Goal: Task Accomplishment & Management: Use online tool/utility

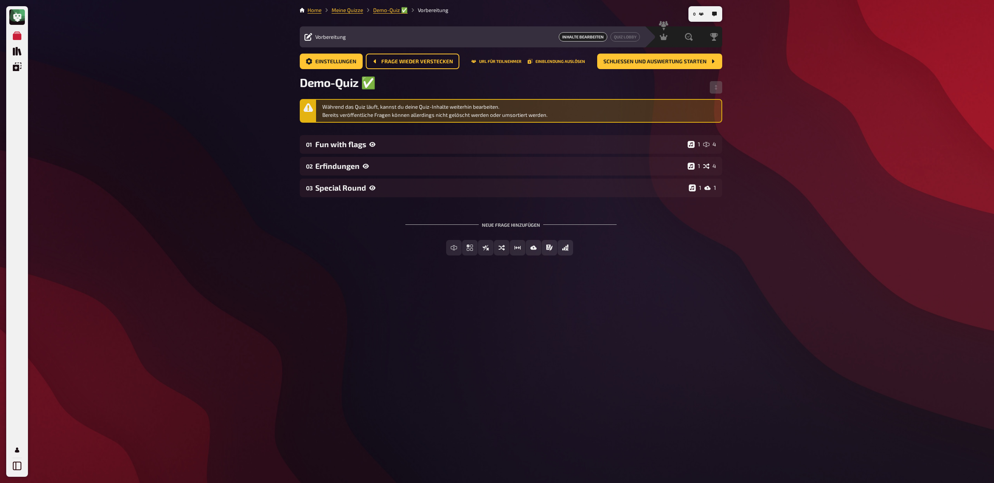
click at [414, 89] on div "Demo-Quiz ✅​" at bounding box center [511, 87] width 422 height 24
click at [394, 63] on span "Frage wieder verstecken" at bounding box center [417, 61] width 72 height 5
click at [394, 63] on div "Einstellungen Frage wieder verstecken URL für Teilnehmer Einblendung auslösen S…" at bounding box center [511, 62] width 422 height 16
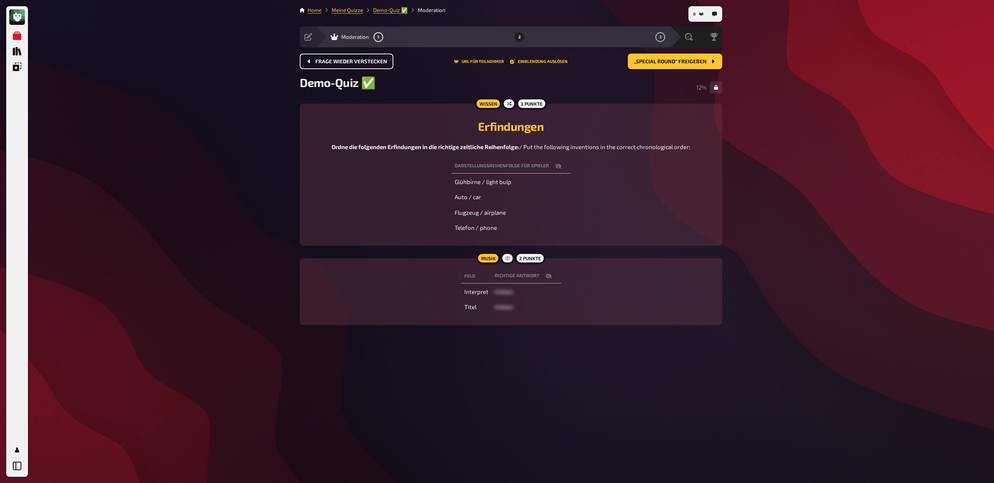
click at [376, 63] on span "Frage wieder verstecken" at bounding box center [351, 61] width 72 height 5
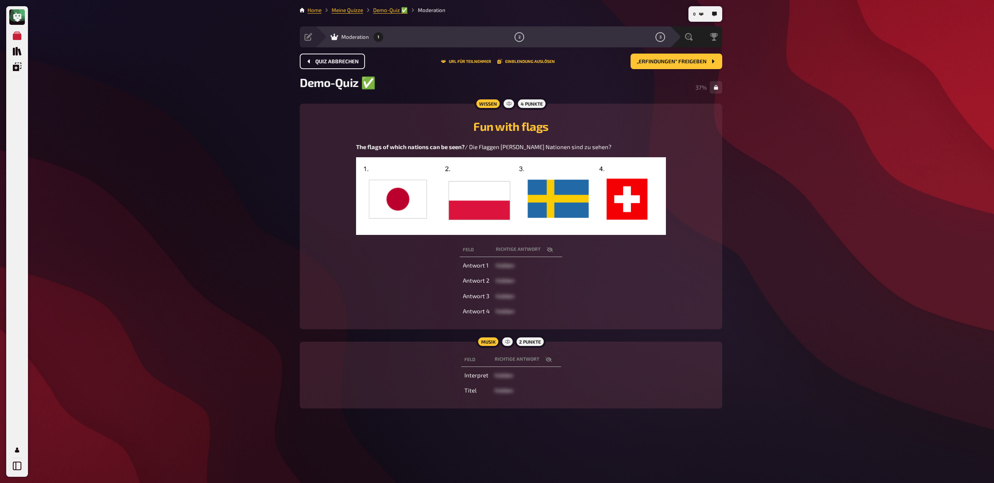
click at [362, 62] on button "Quiz abbrechen" at bounding box center [332, 62] width 65 height 16
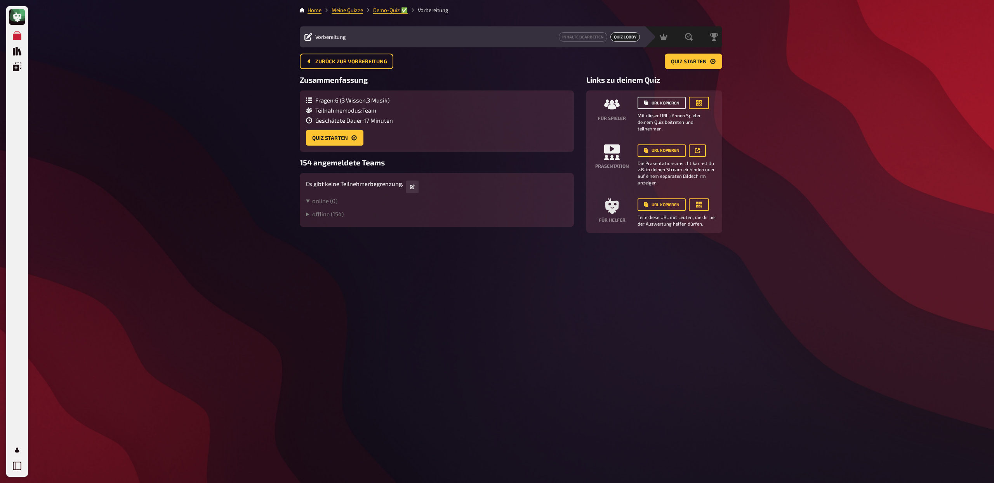
click at [673, 105] on button "URL kopieren" at bounding box center [662, 103] width 48 height 12
click at [668, 103] on button "URL kopieren" at bounding box center [662, 103] width 48 height 12
click at [697, 105] on icon "button" at bounding box center [699, 103] width 6 height 6
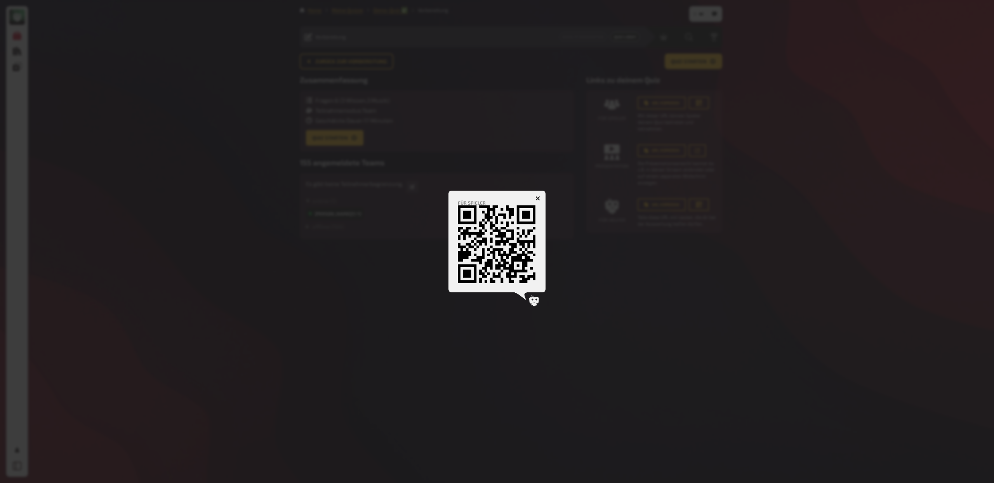
click at [537, 198] on icon "button" at bounding box center [537, 198] width 7 height 7
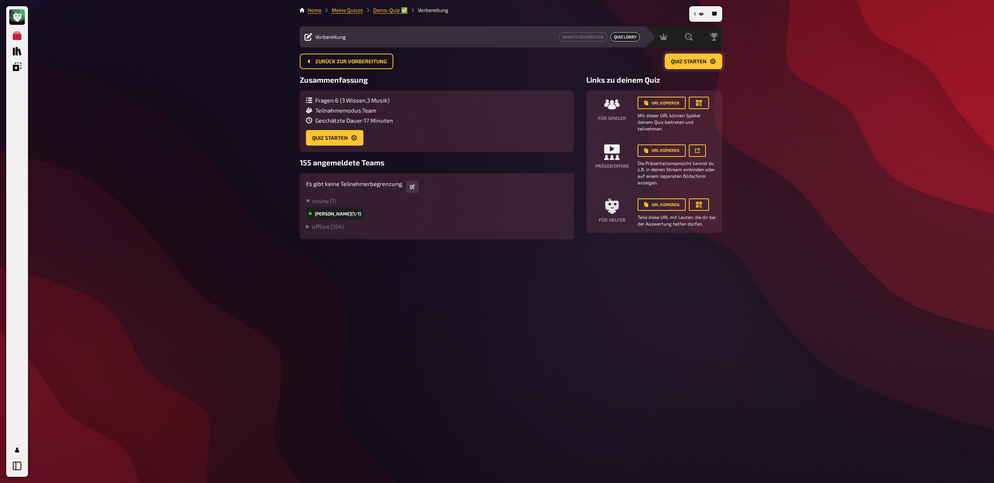
click at [704, 62] on span "Quiz starten" at bounding box center [689, 61] width 36 height 5
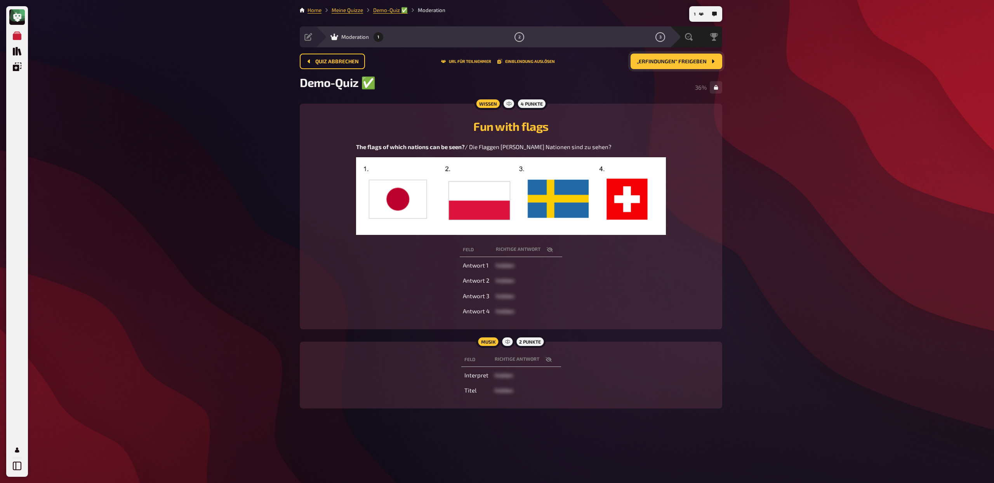
click at [673, 87] on div "Demo-Quiz ✅​ 36 %" at bounding box center [511, 87] width 422 height 24
click at [673, 64] on button "„Erfindungen“ freigeben" at bounding box center [677, 62] width 92 height 16
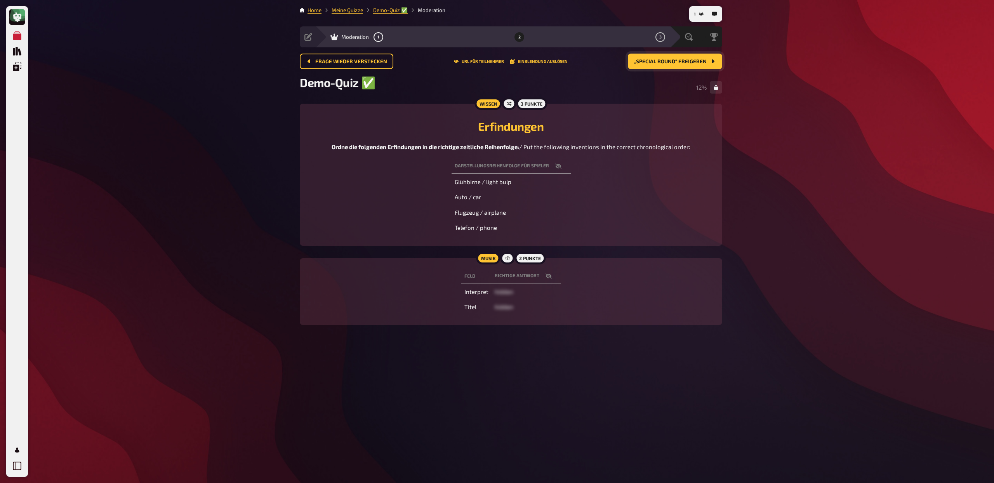
click at [662, 66] on button "„Special Round“ freigeben" at bounding box center [675, 62] width 94 height 16
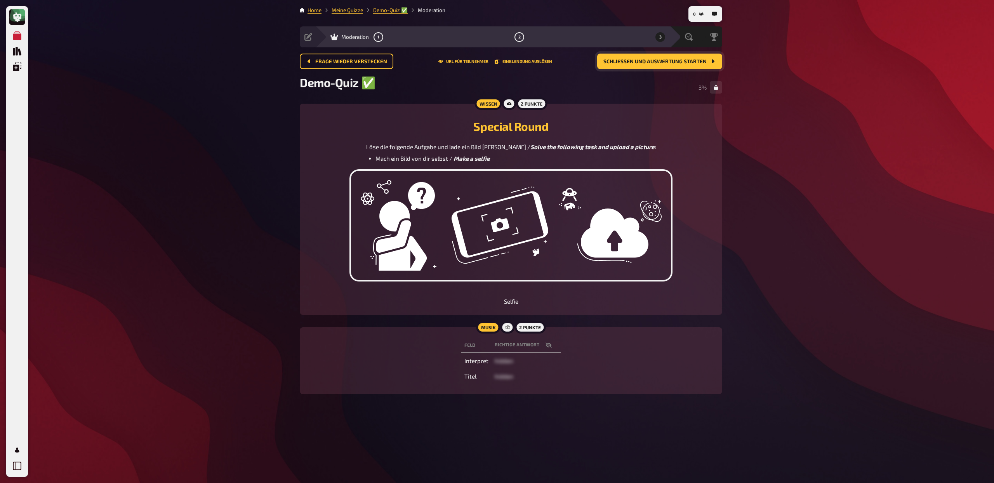
click at [653, 65] on button "Schließen und Auswertung starten" at bounding box center [659, 62] width 125 height 16
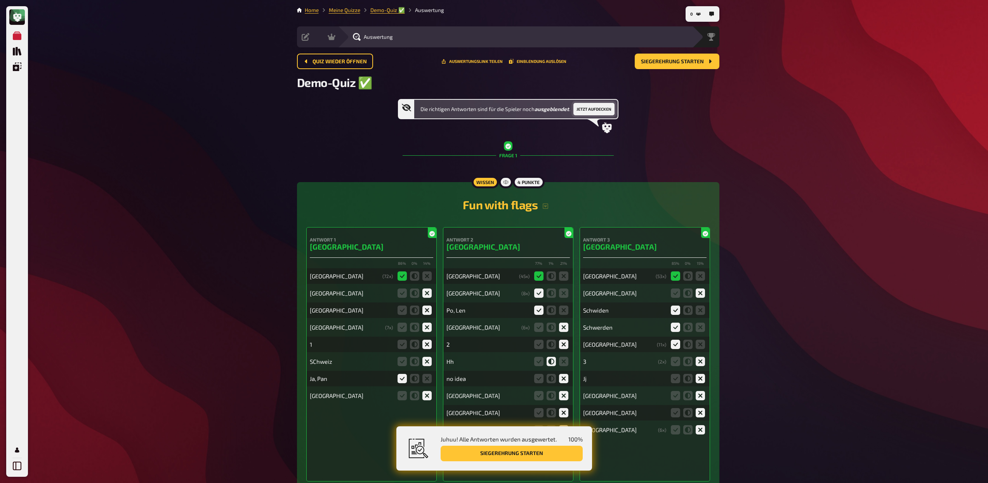
click at [610, 105] on button "Jetzt aufdecken" at bounding box center [593, 109] width 41 height 12
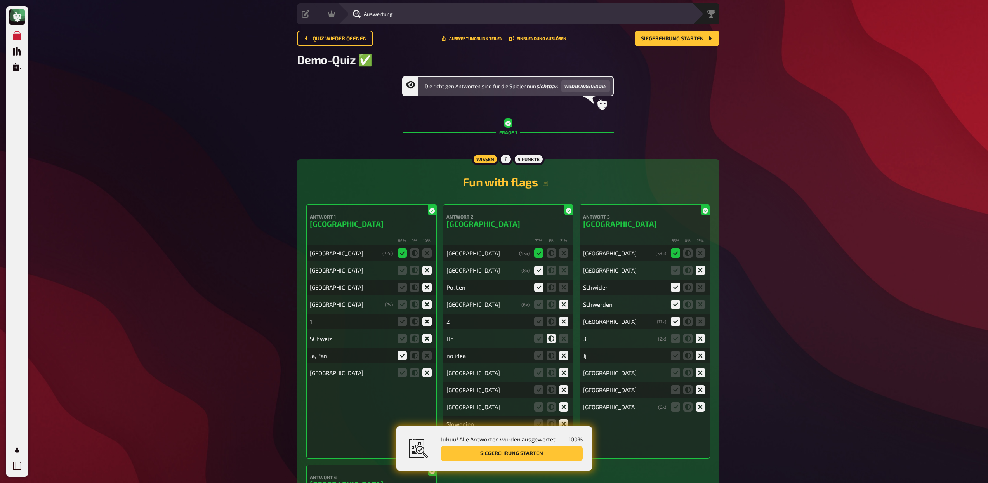
scroll to position [29, 0]
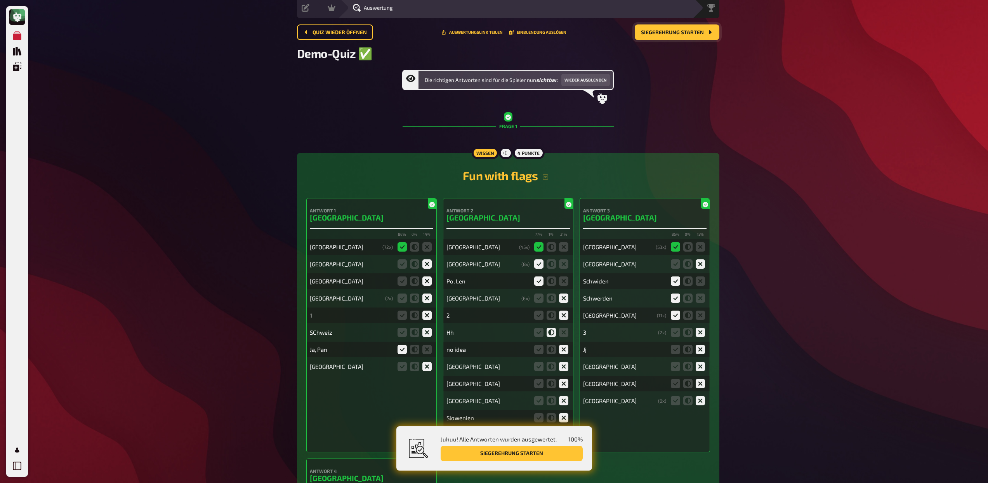
click at [662, 30] on span "Siegerehrung starten" at bounding box center [672, 32] width 63 height 5
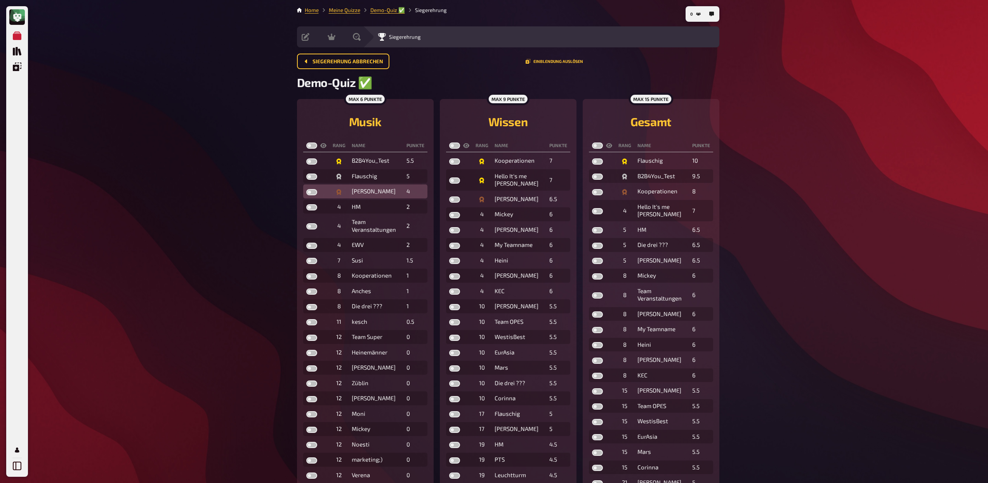
click at [309, 193] on label at bounding box center [311, 192] width 11 height 6
click at [306, 189] on input "checkbox" at bounding box center [306, 189] width 0 height 0
checkbox input "true"
click at [310, 177] on label at bounding box center [311, 177] width 11 height 6
click at [306, 174] on input "checkbox" at bounding box center [306, 173] width 0 height 0
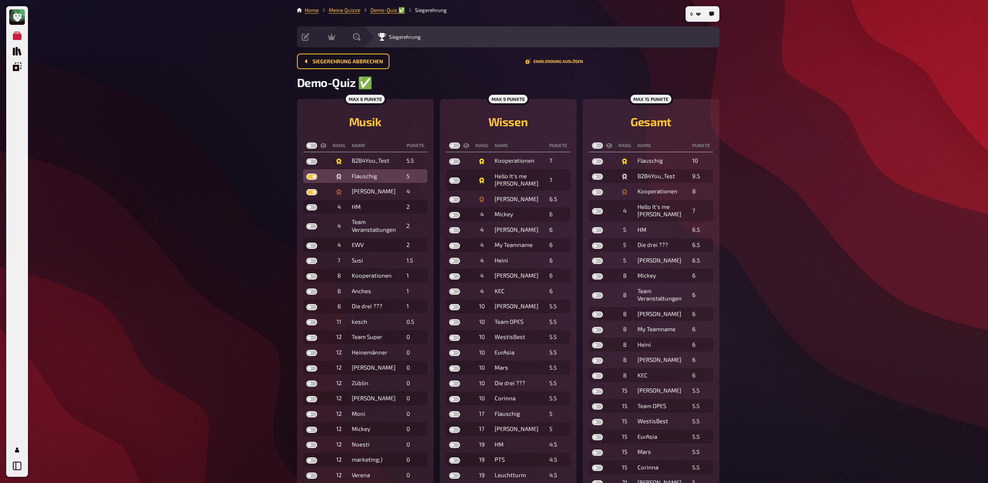
checkbox input "true"
click at [312, 162] on label at bounding box center [311, 161] width 11 height 6
click at [306, 158] on input "checkbox" at bounding box center [306, 158] width 0 height 0
checkbox input "true"
click at [453, 200] on label at bounding box center [454, 199] width 11 height 6
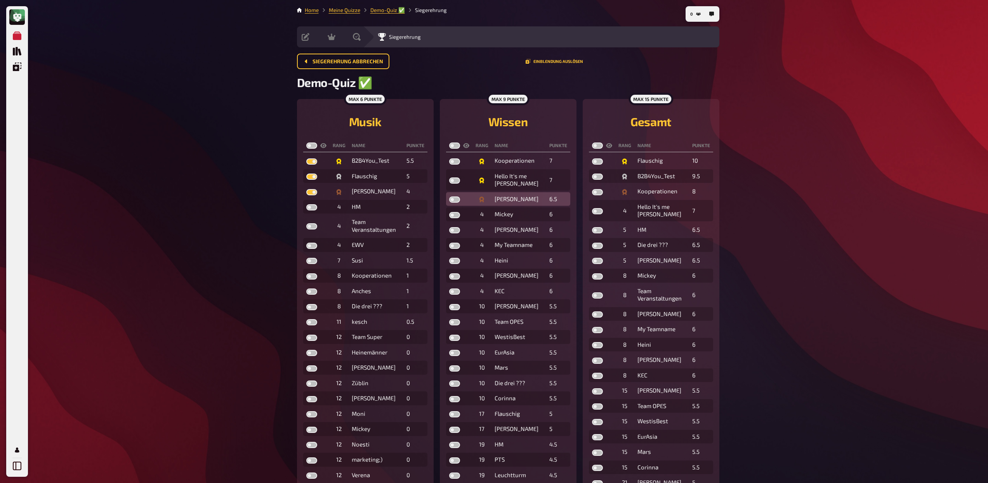
click at [449, 196] on input "checkbox" at bounding box center [449, 196] width 0 height 0
checkbox input "true"
click at [452, 182] on label at bounding box center [454, 180] width 11 height 6
click at [449, 177] on input "checkbox" at bounding box center [449, 177] width 0 height 0
checkbox input "true"
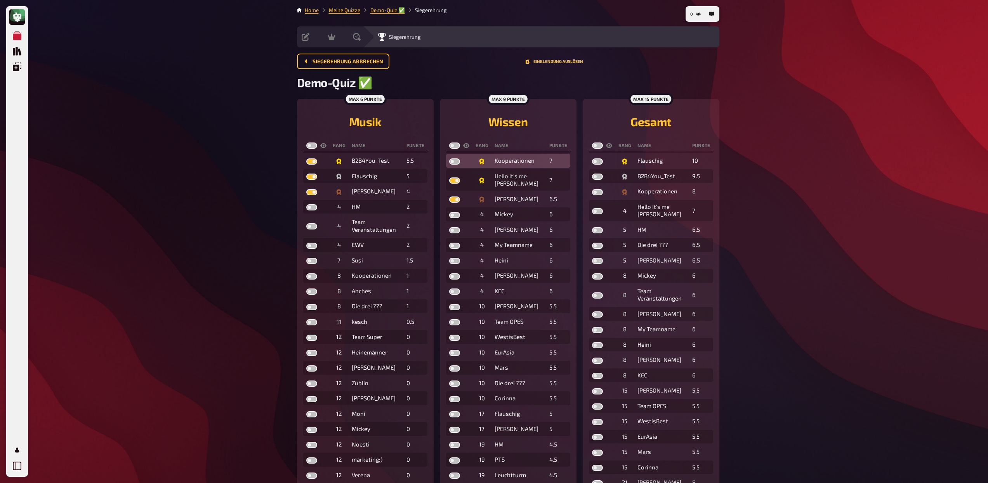
click at [454, 162] on label at bounding box center [454, 161] width 11 height 6
click at [449, 158] on input "checkbox" at bounding box center [449, 158] width 0 height 0
checkbox input "true"
click at [594, 192] on label at bounding box center [597, 192] width 11 height 6
click at [592, 189] on input "checkbox" at bounding box center [592, 189] width 0 height 0
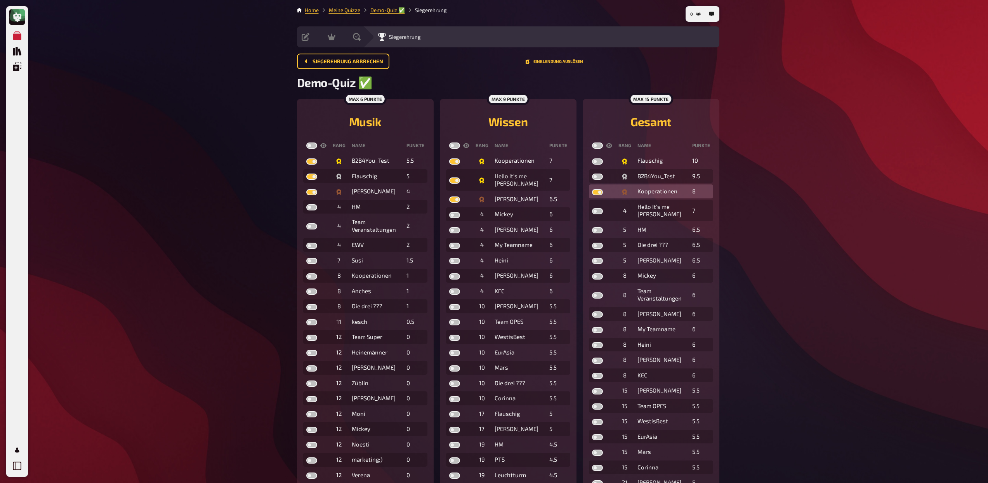
checkbox input "true"
click at [594, 174] on label at bounding box center [597, 177] width 11 height 6
click at [592, 174] on input "checkbox" at bounding box center [592, 173] width 0 height 0
checkbox input "true"
click at [594, 161] on label at bounding box center [597, 161] width 11 height 6
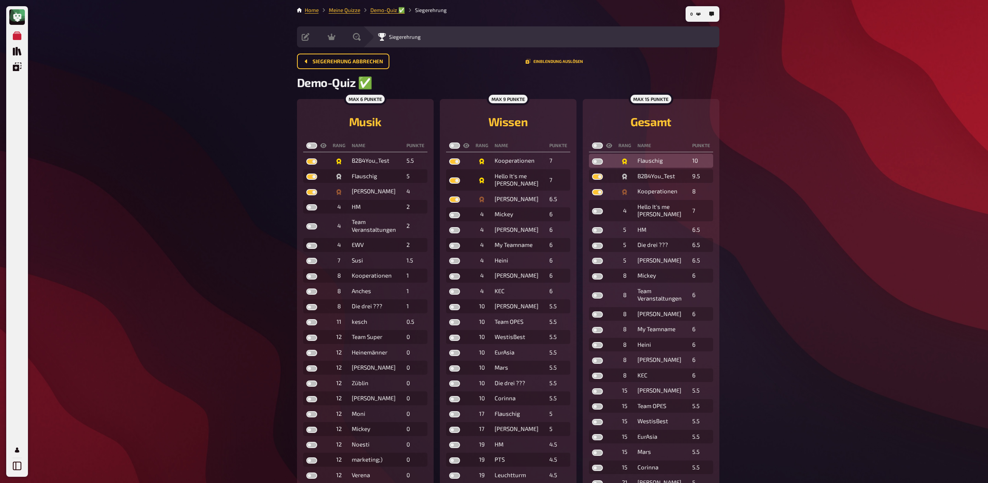
click at [592, 158] on input "checkbox" at bounding box center [592, 158] width 0 height 0
checkbox input "true"
click at [594, 147] on label at bounding box center [597, 146] width 11 height 6
click at [592, 143] on input "checkbox" at bounding box center [592, 142] width 0 height 0
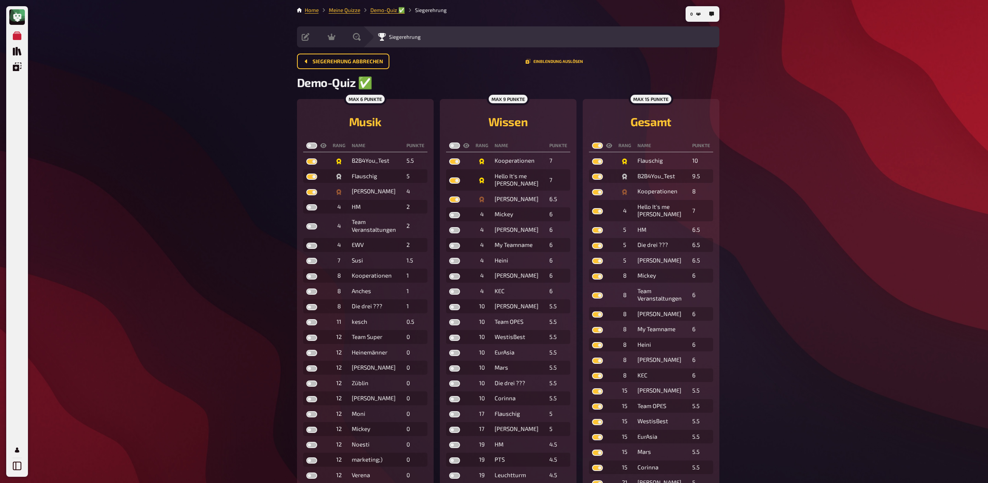
checkbox input "true"
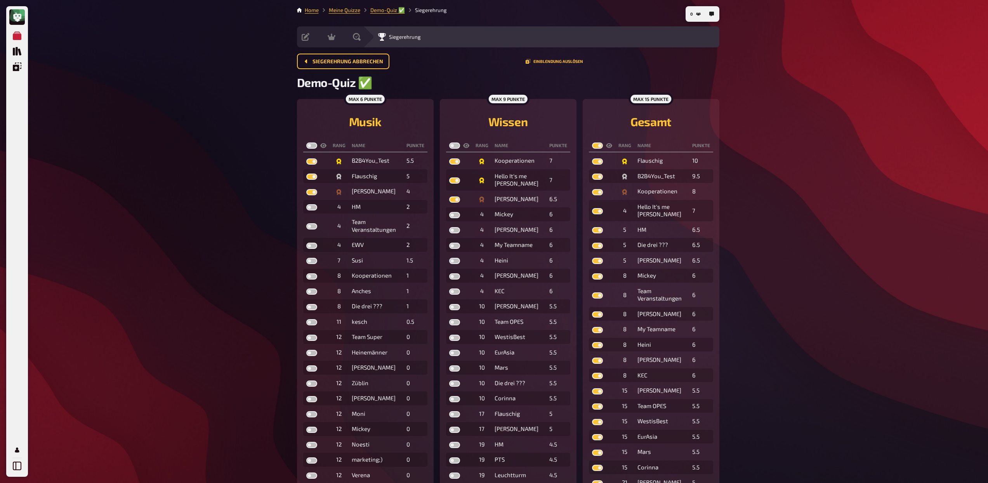
checkbox input "true"
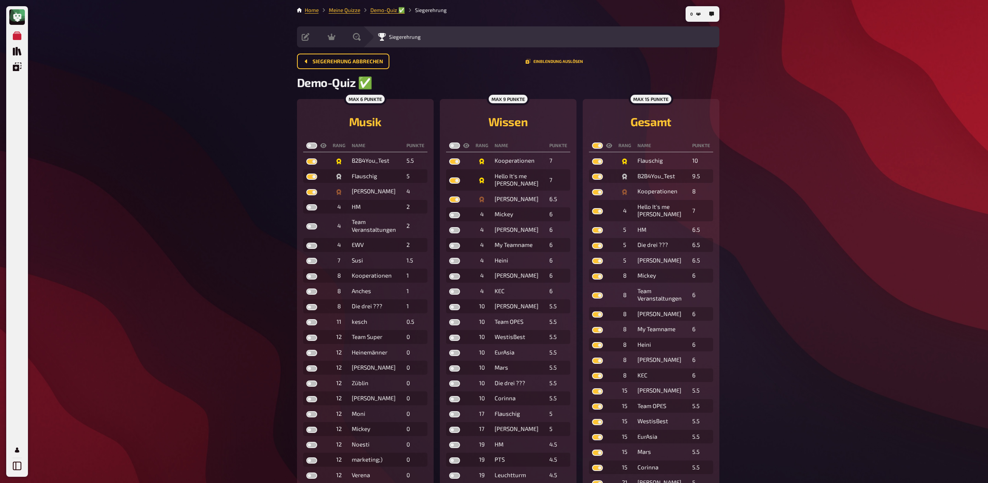
checkbox input "true"
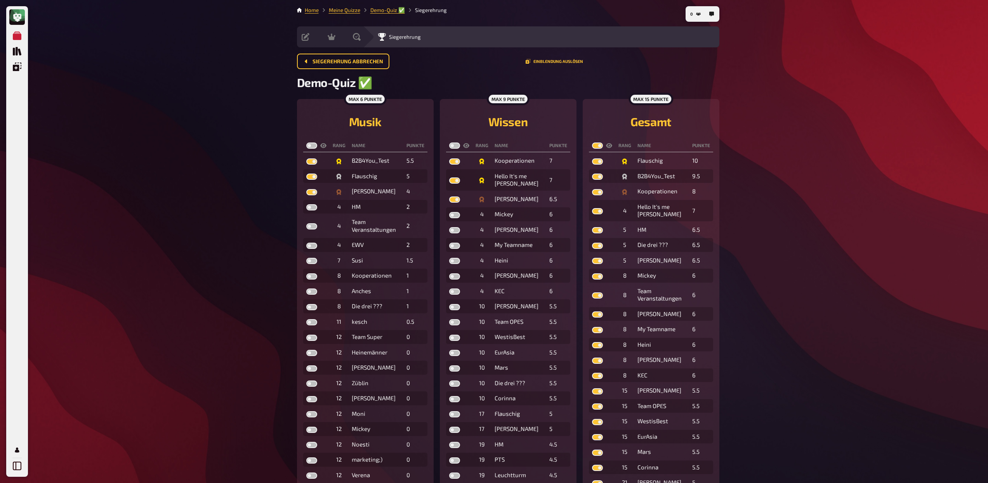
checkbox input "true"
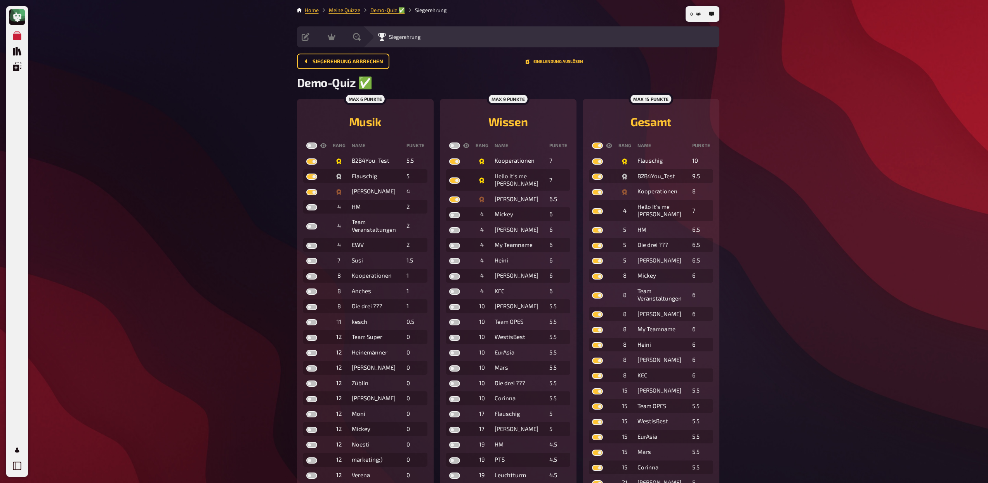
checkbox input "true"
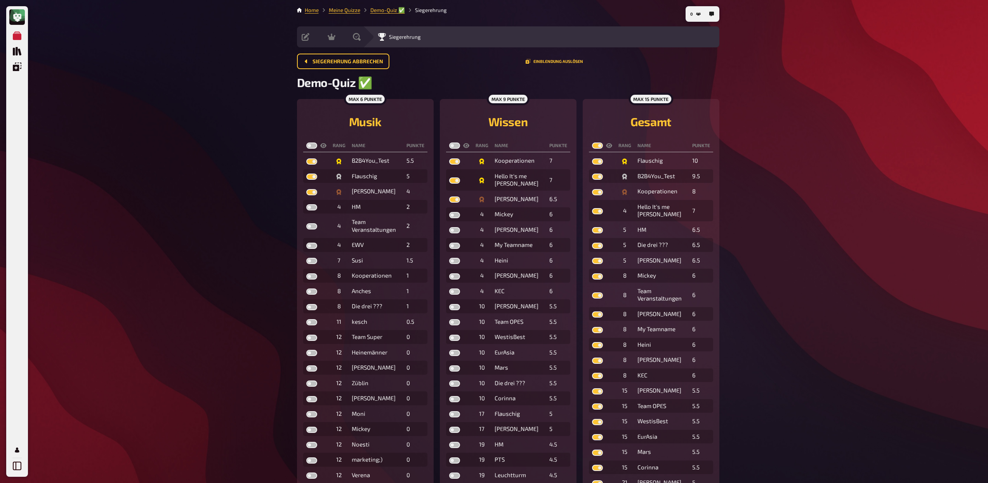
checkbox input "true"
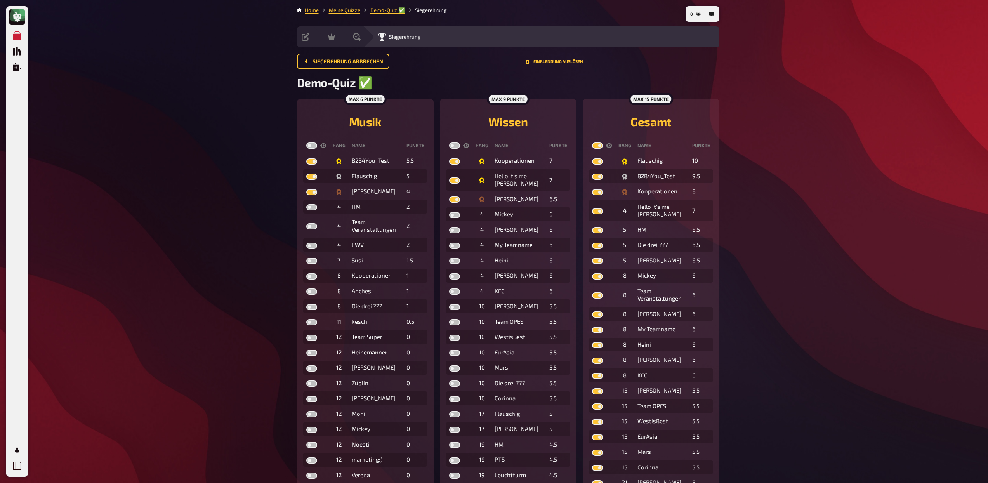
checkbox input "true"
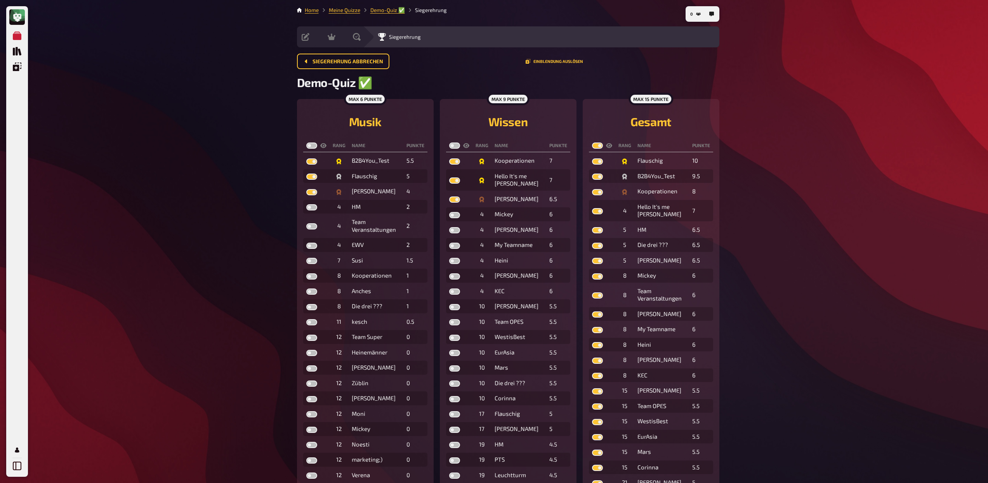
checkbox input "true"
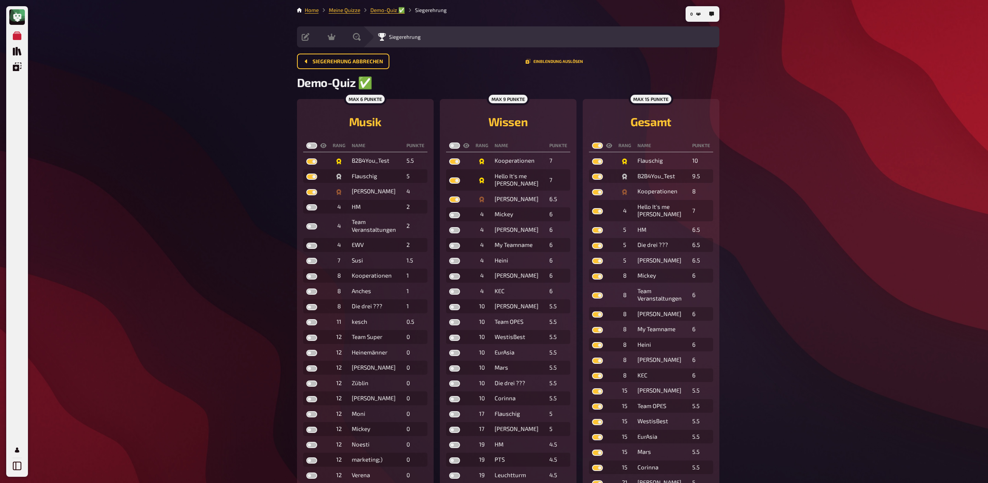
checkbox input "true"
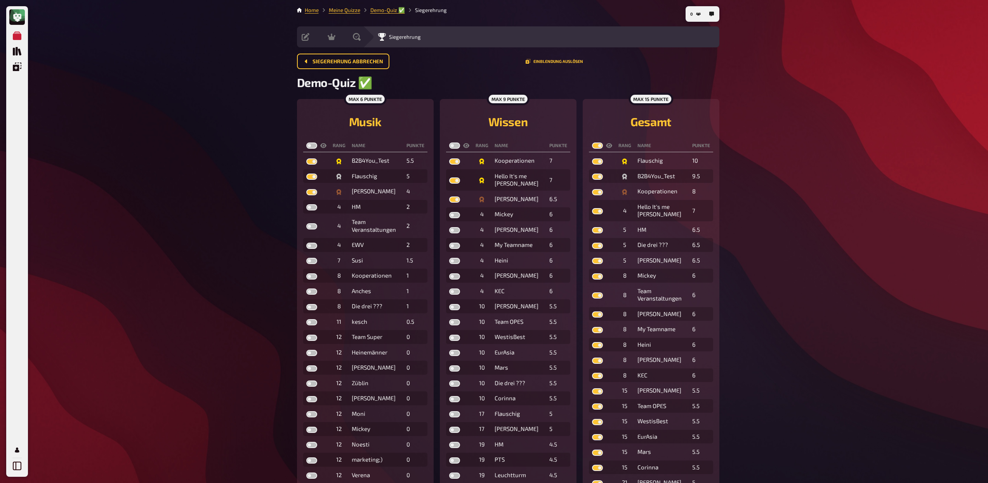
checkbox input "true"
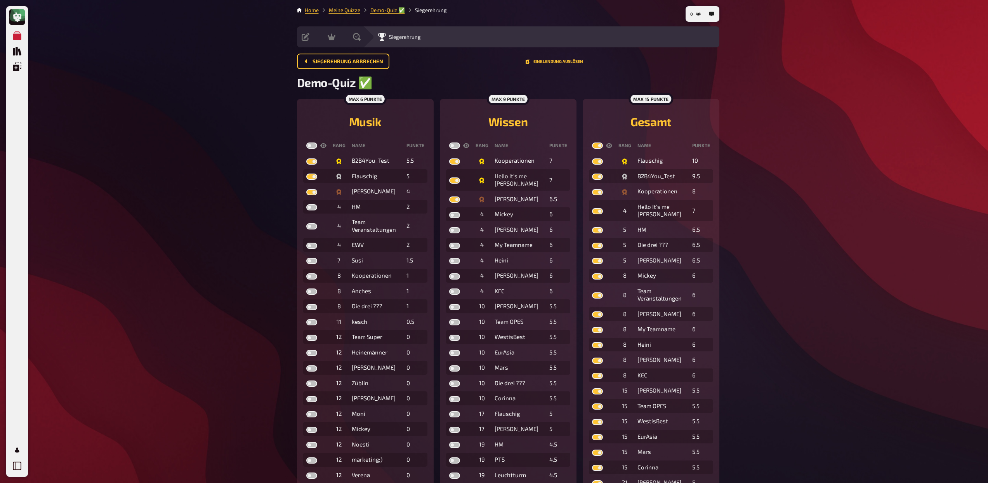
checkbox input "true"
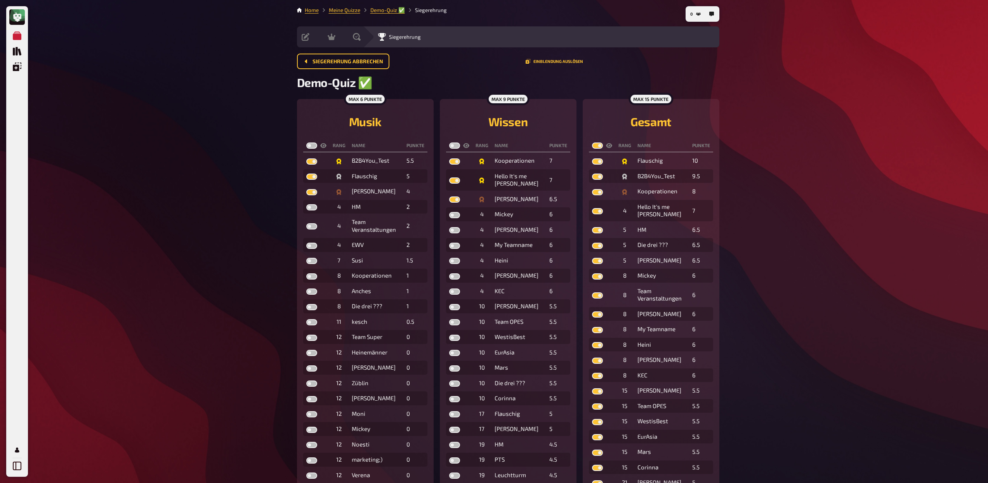
checkbox input "true"
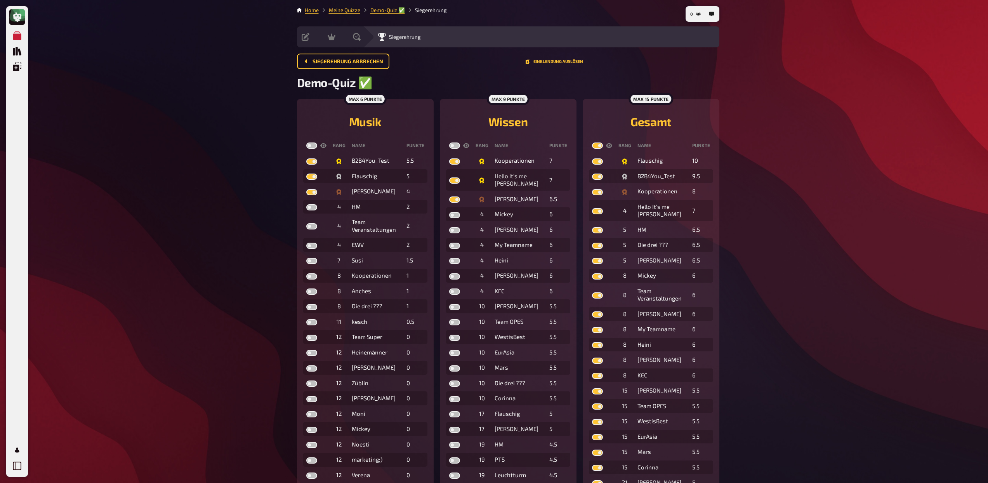
checkbox input "true"
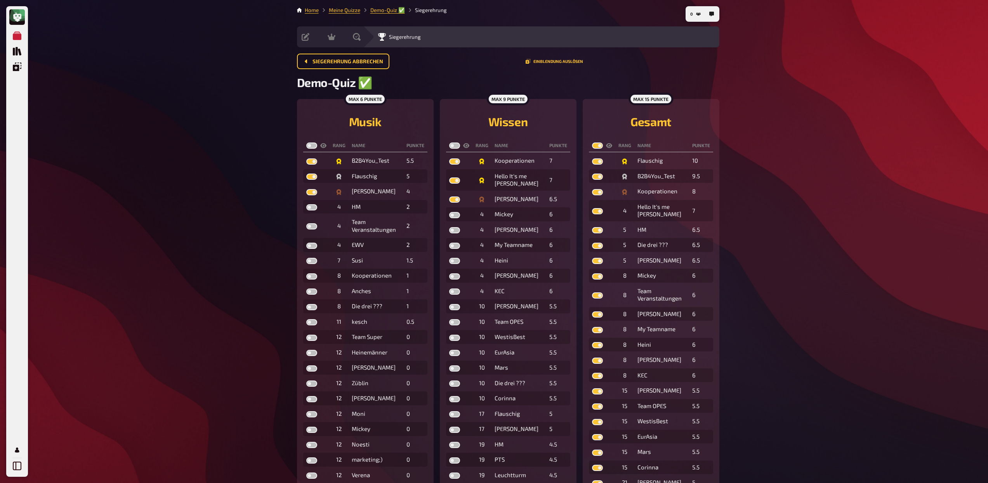
checkbox input "true"
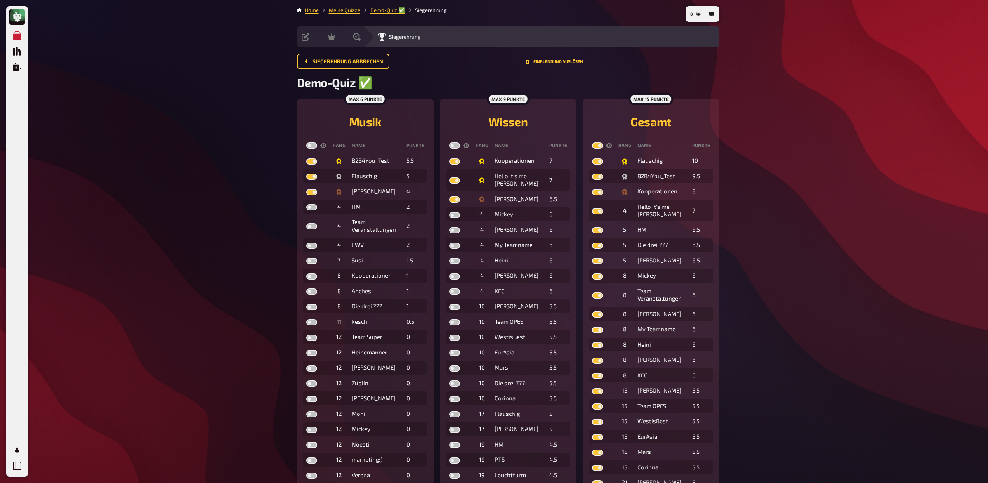
checkbox input "true"
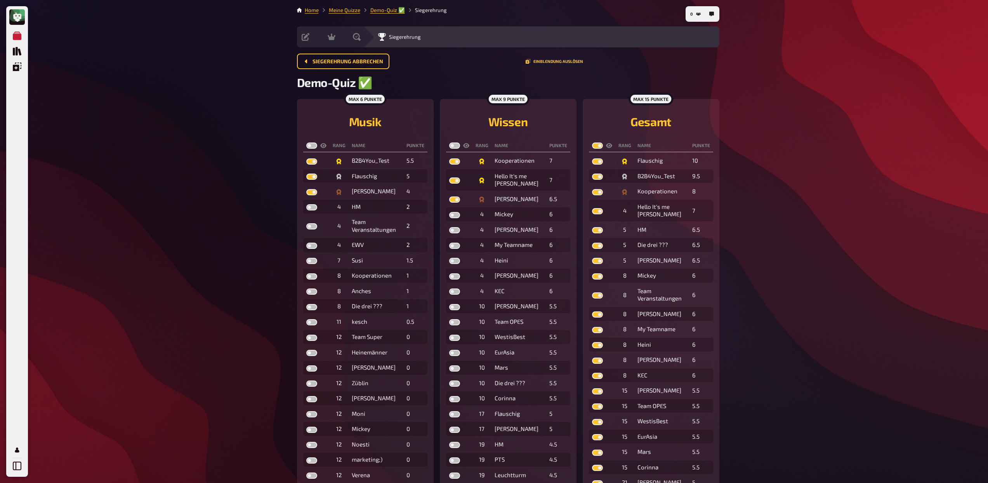
checkbox input "true"
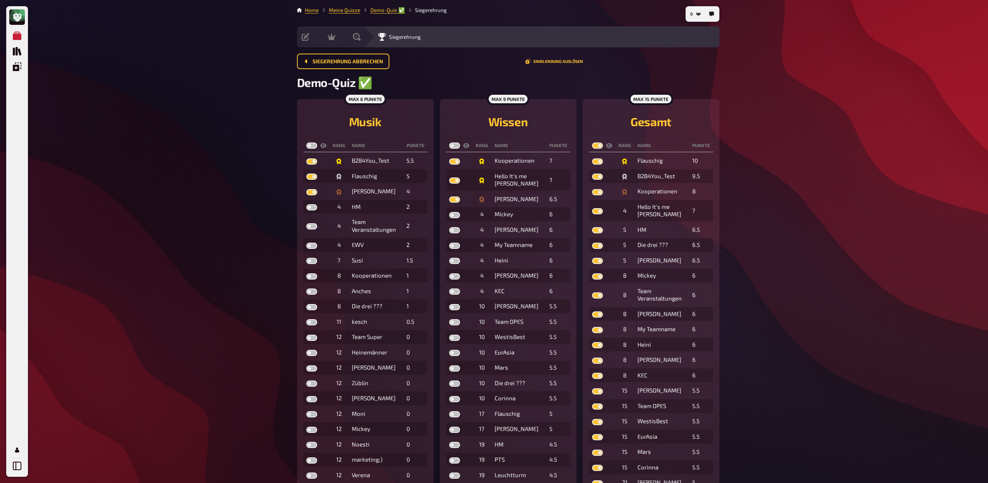
checkbox input "true"
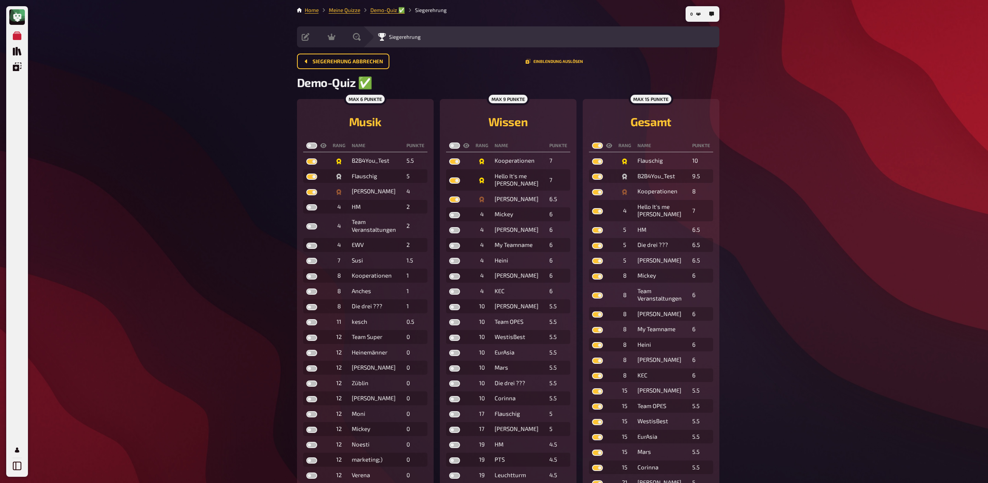
checkbox input "true"
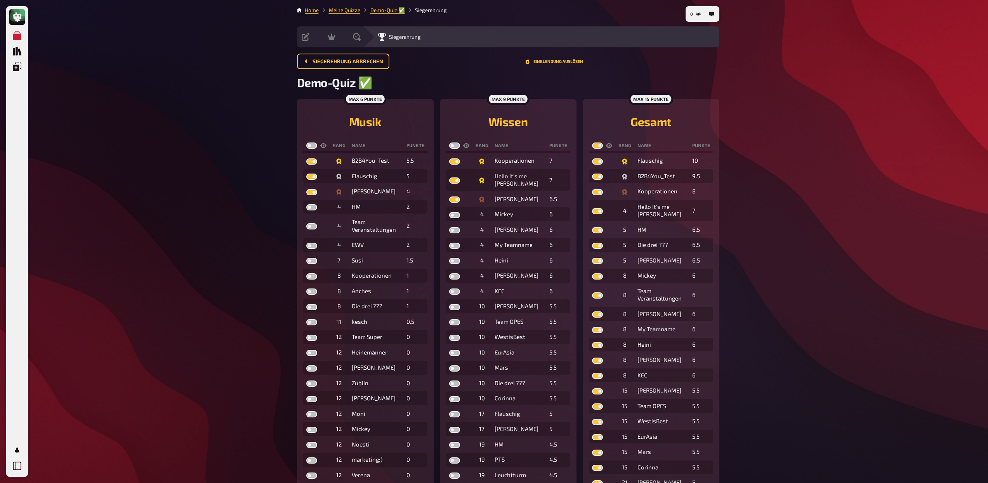
click at [456, 146] on label at bounding box center [454, 146] width 11 height 6
click at [449, 143] on input "checkbox" at bounding box center [449, 142] width 0 height 0
checkbox input "true"
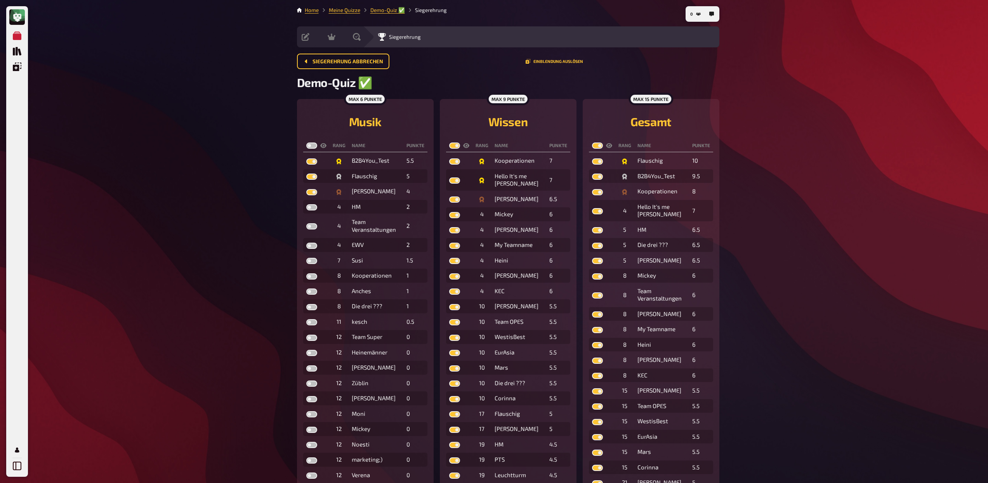
checkbox input "true"
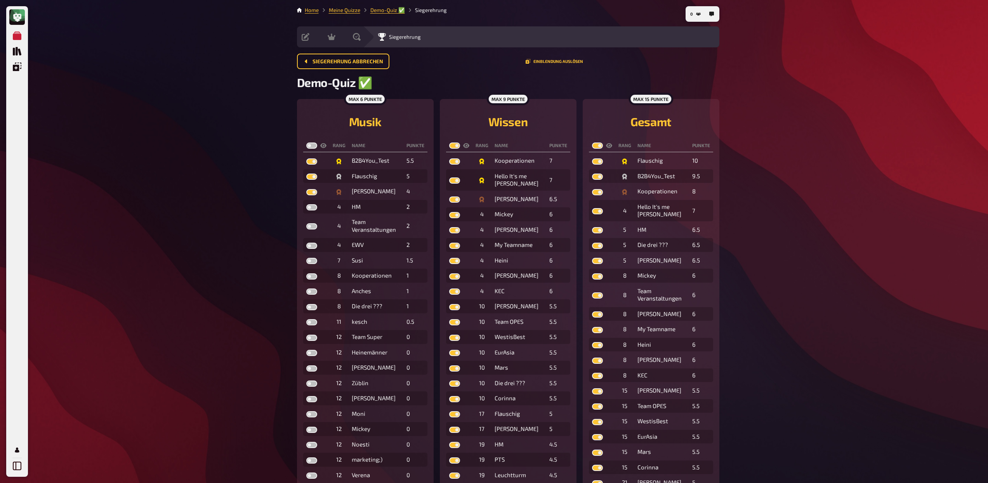
checkbox input "true"
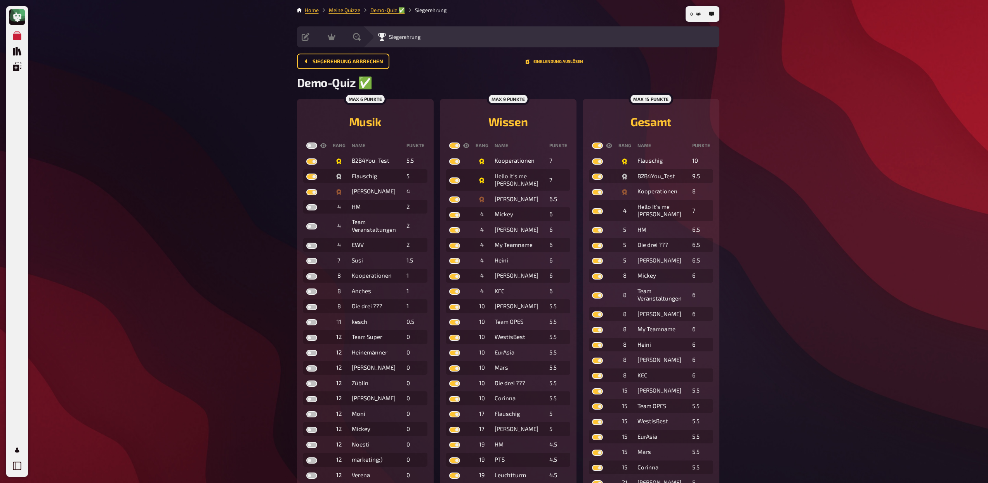
checkbox input "true"
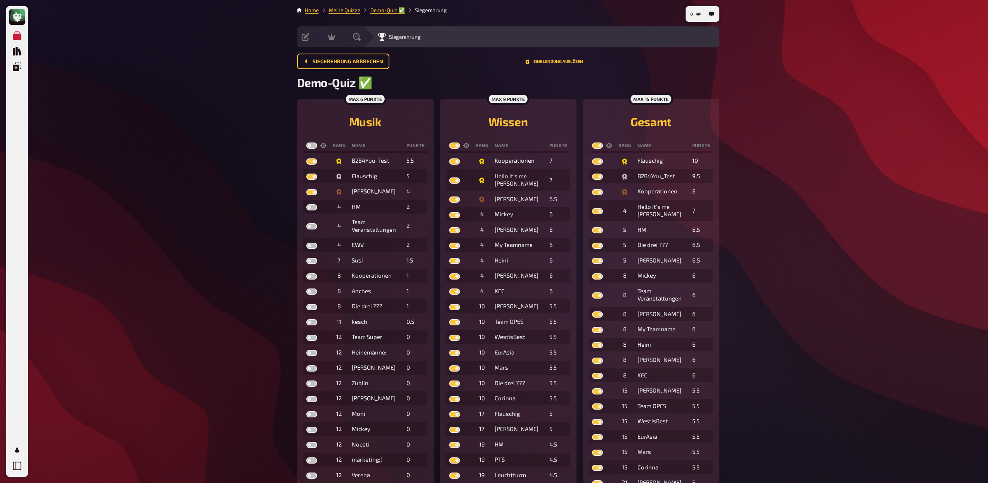
checkbox input "true"
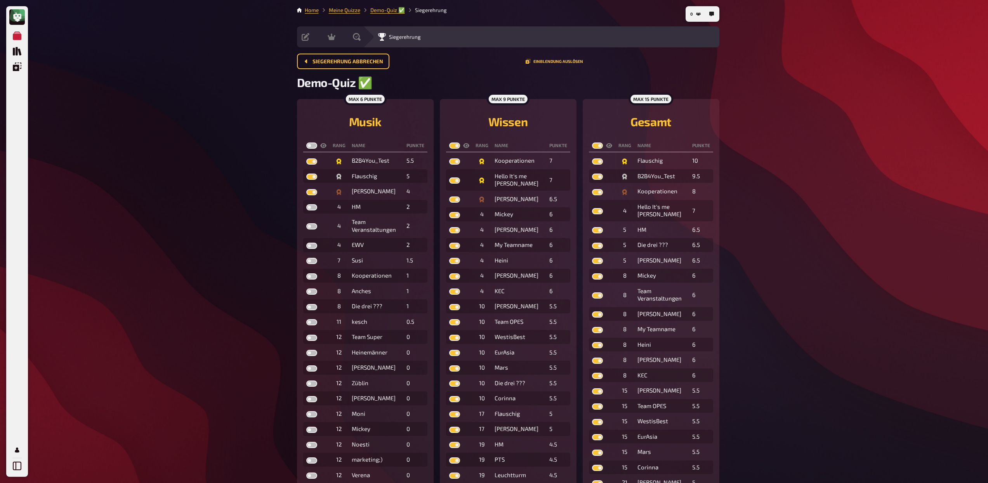
checkbox input "true"
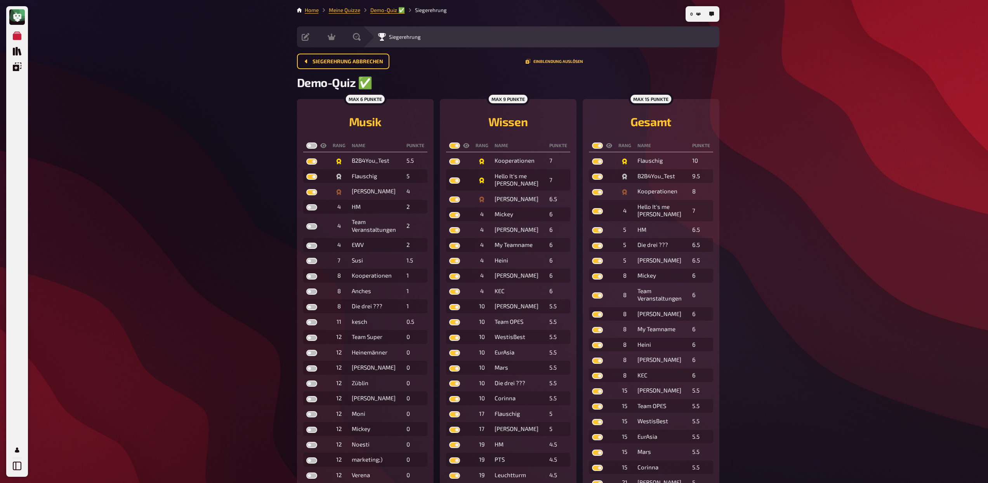
checkbox input "true"
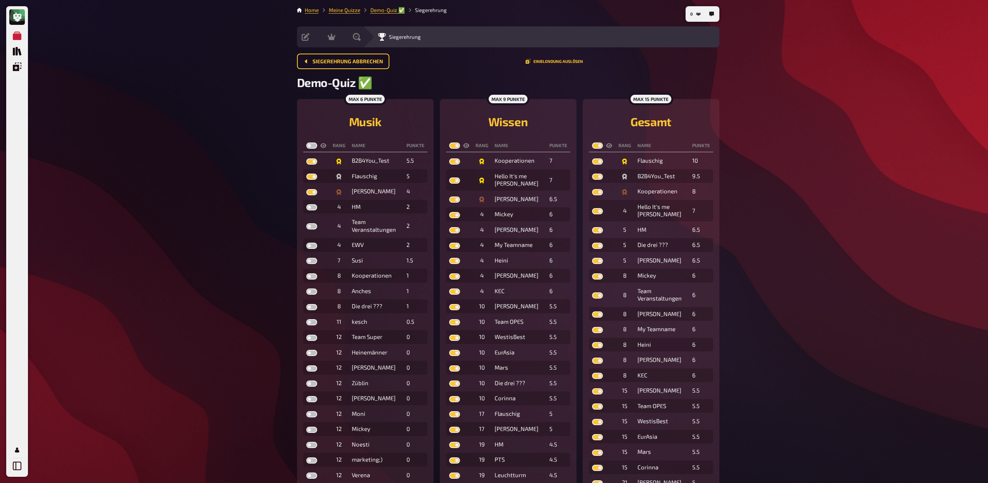
checkbox input "true"
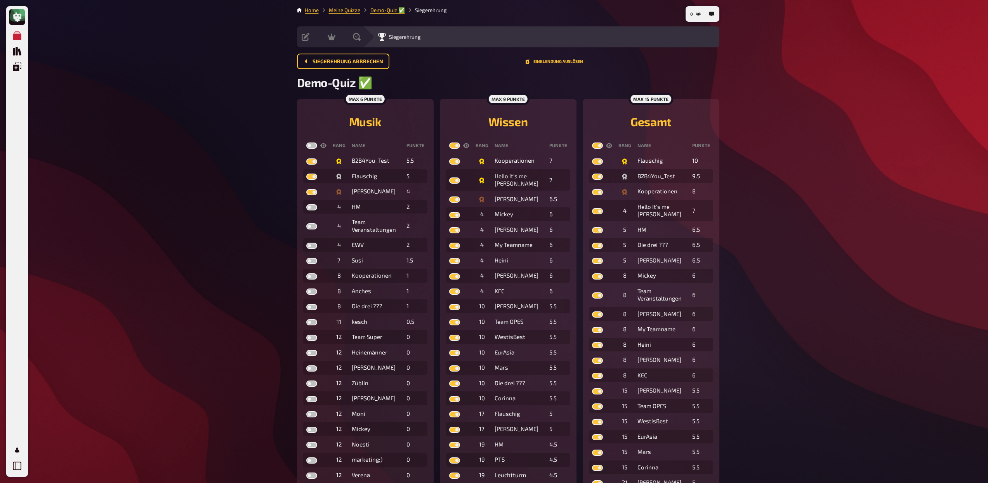
checkbox input "true"
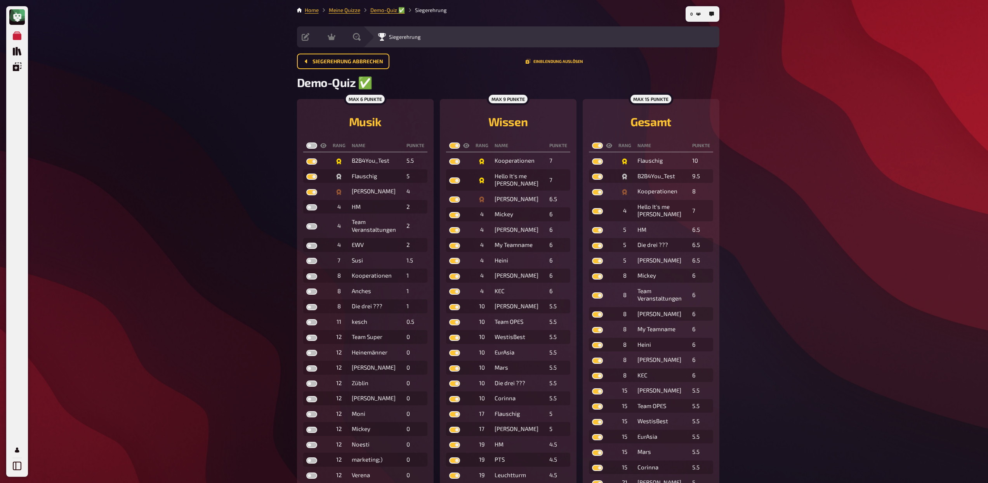
checkbox input "true"
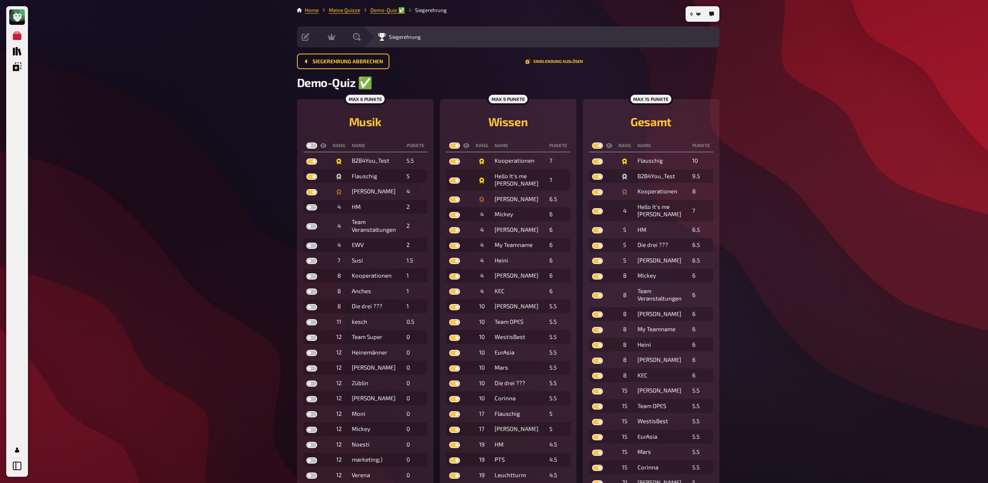
checkbox input "true"
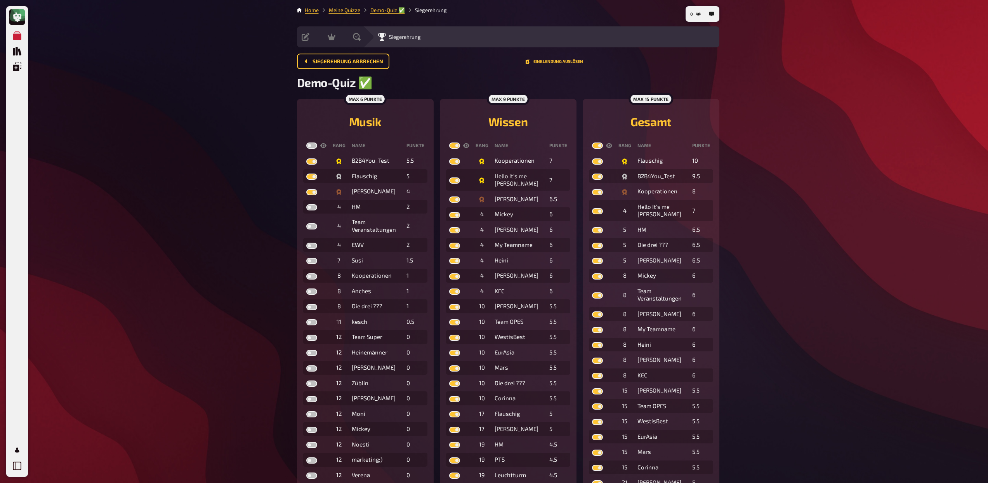
checkbox input "true"
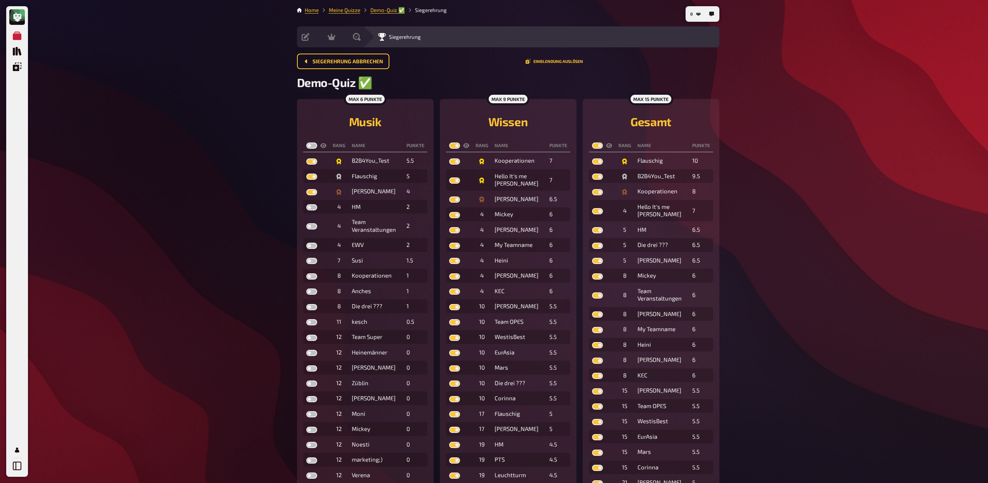
checkbox input "true"
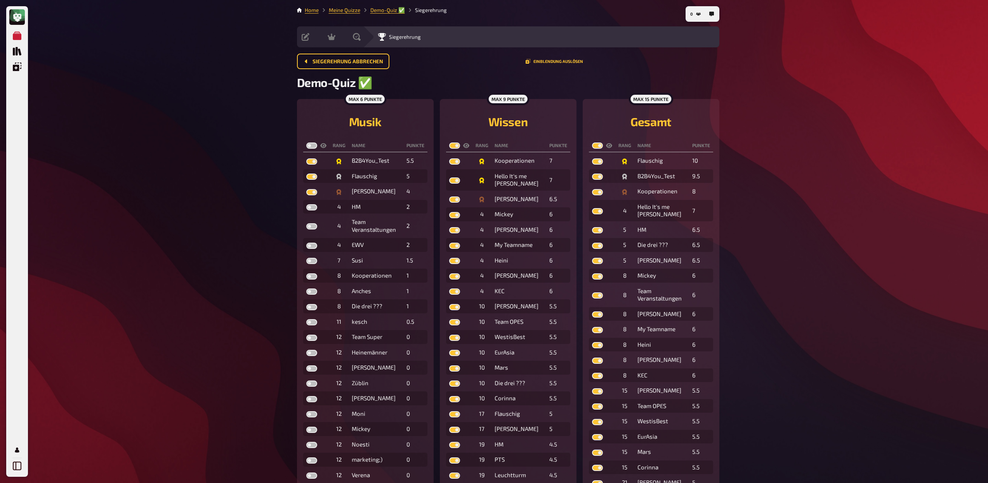
checkbox input "true"
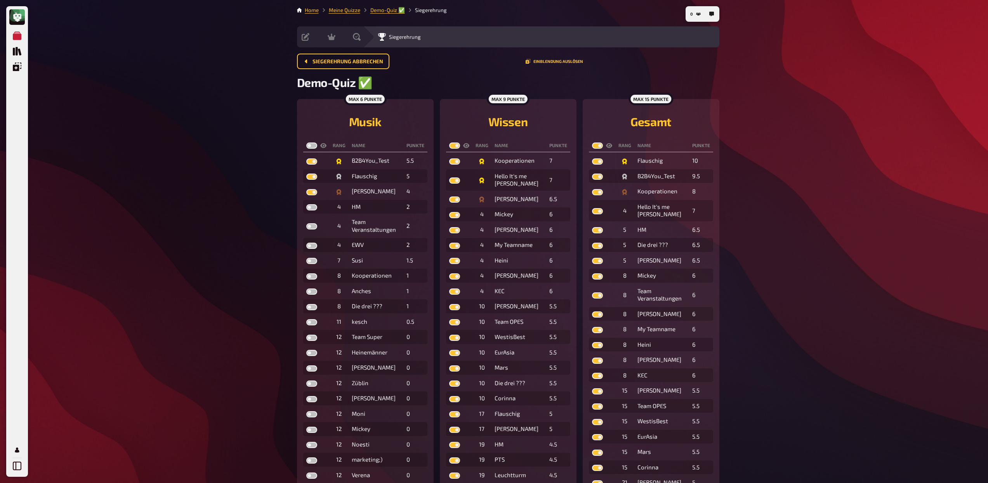
checkbox input "true"
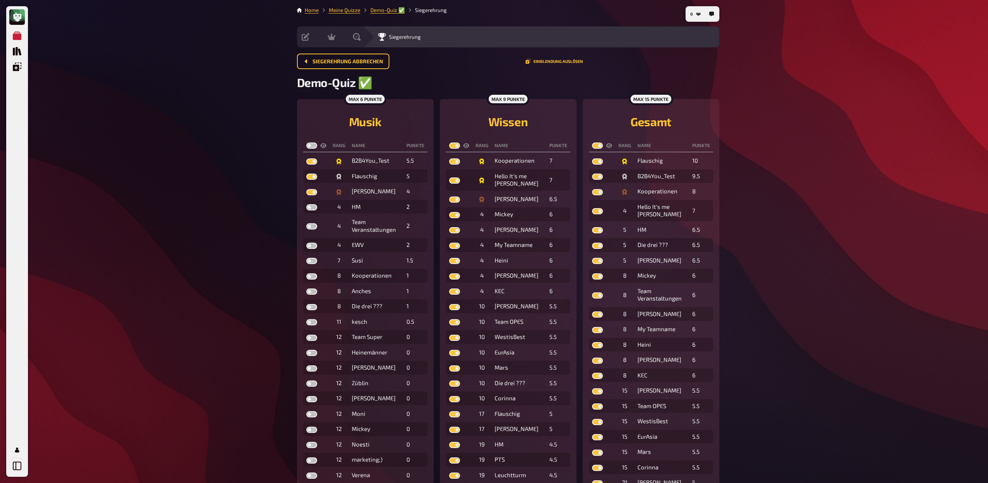
checkbox input "true"
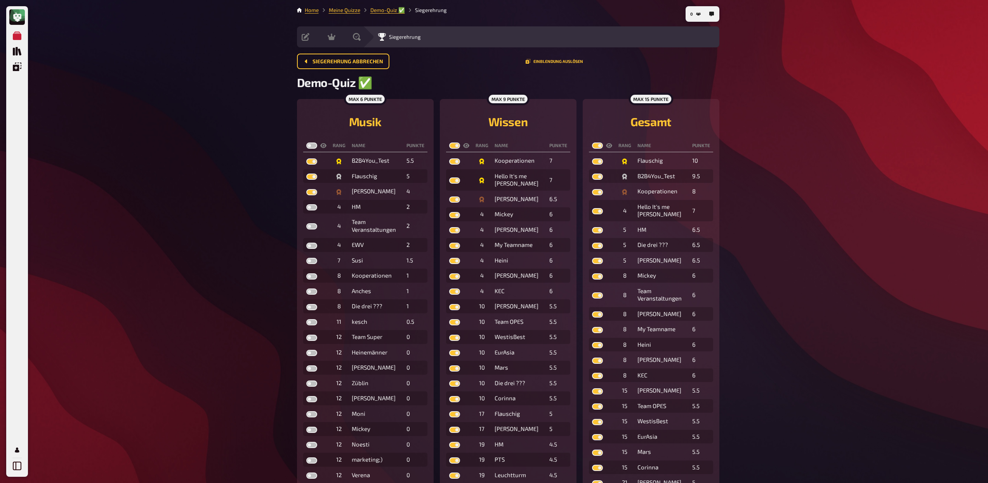
checkbox input "true"
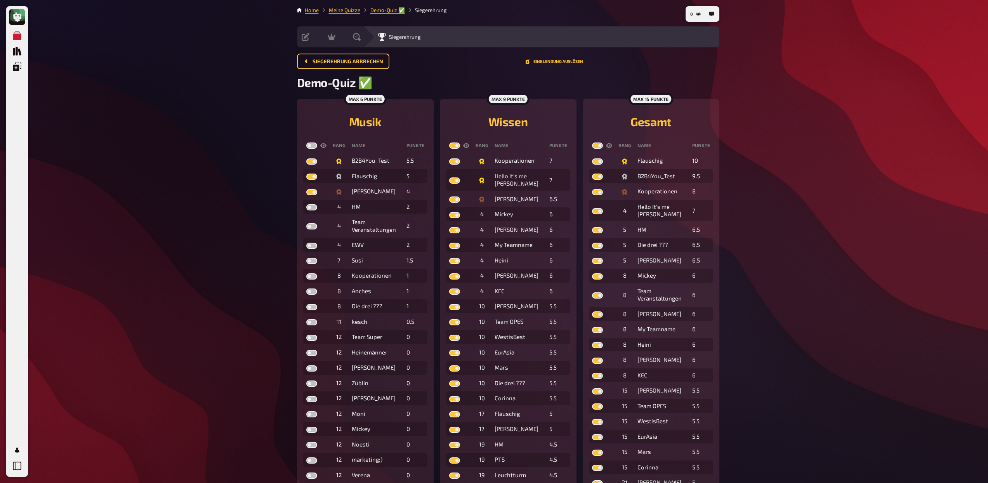
checkbox input "true"
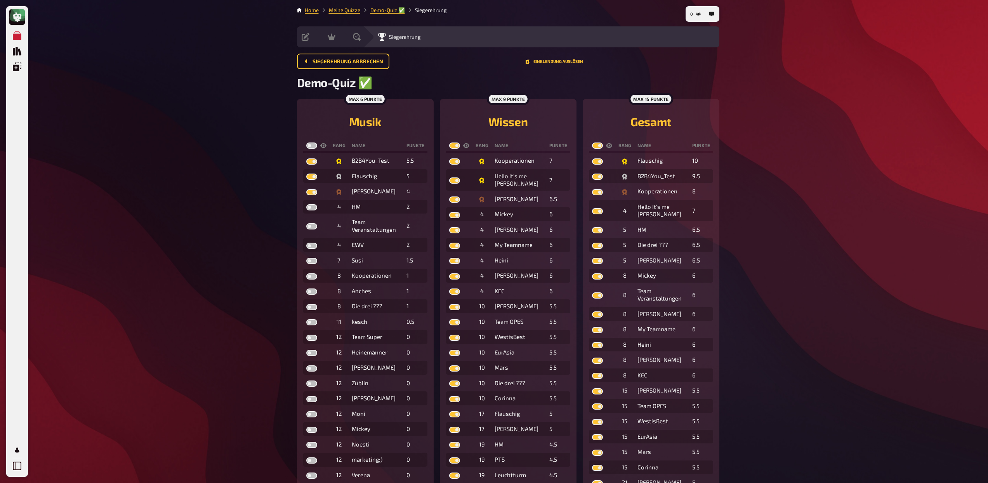
checkbox input "true"
click at [309, 148] on label at bounding box center [311, 146] width 11 height 6
click at [306, 143] on input "checkbox" at bounding box center [306, 142] width 0 height 0
checkbox input "true"
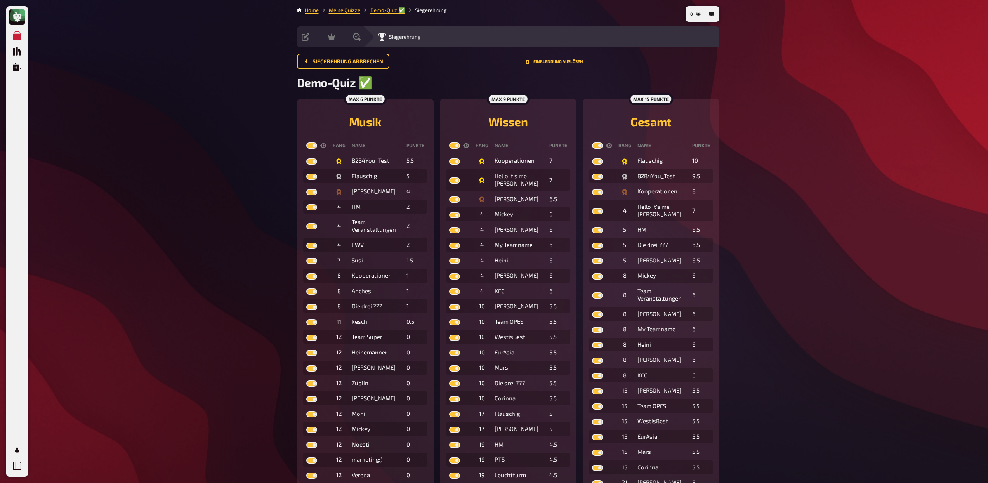
checkbox input "true"
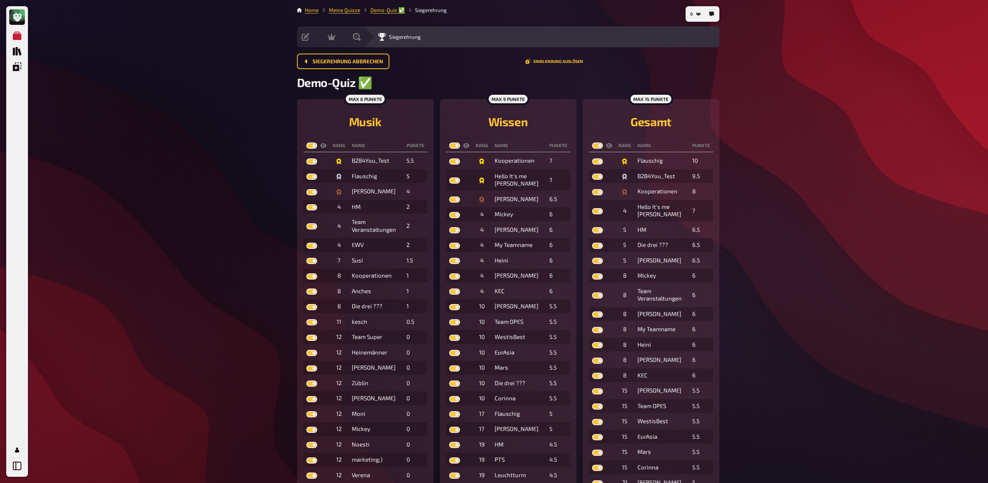
checkbox input "true"
